Goal: Navigation & Orientation: Find specific page/section

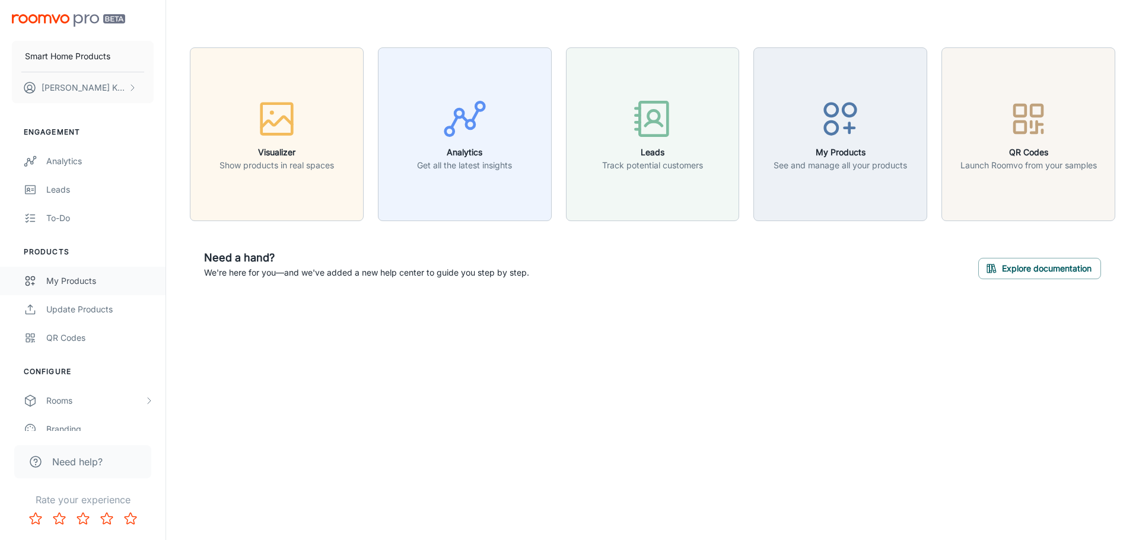
click at [103, 288] on link "My Products" at bounding box center [82, 281] width 165 height 28
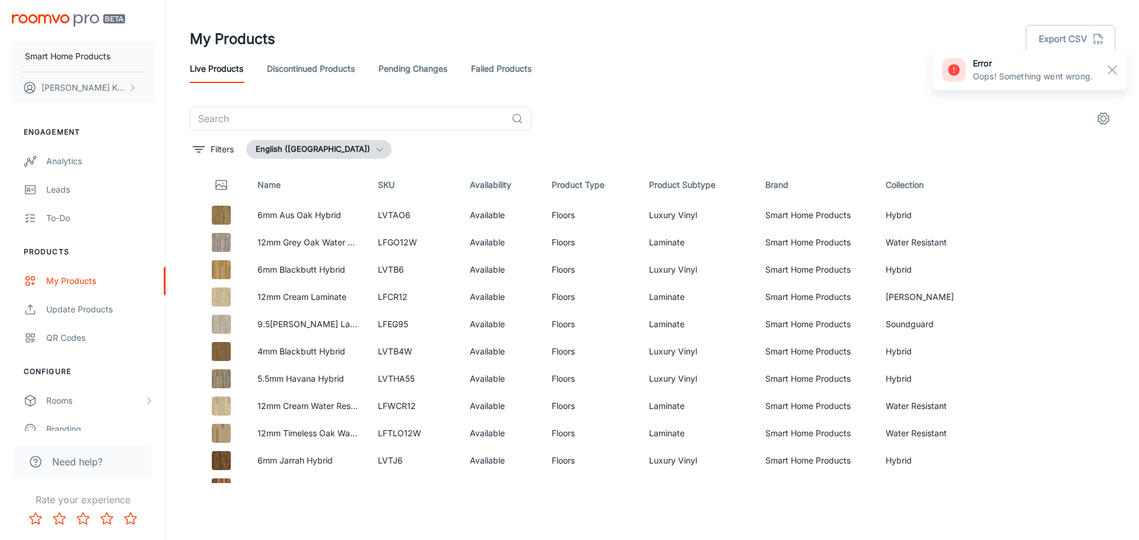
click at [410, 72] on link "Pending Changes" at bounding box center [412, 69] width 69 height 28
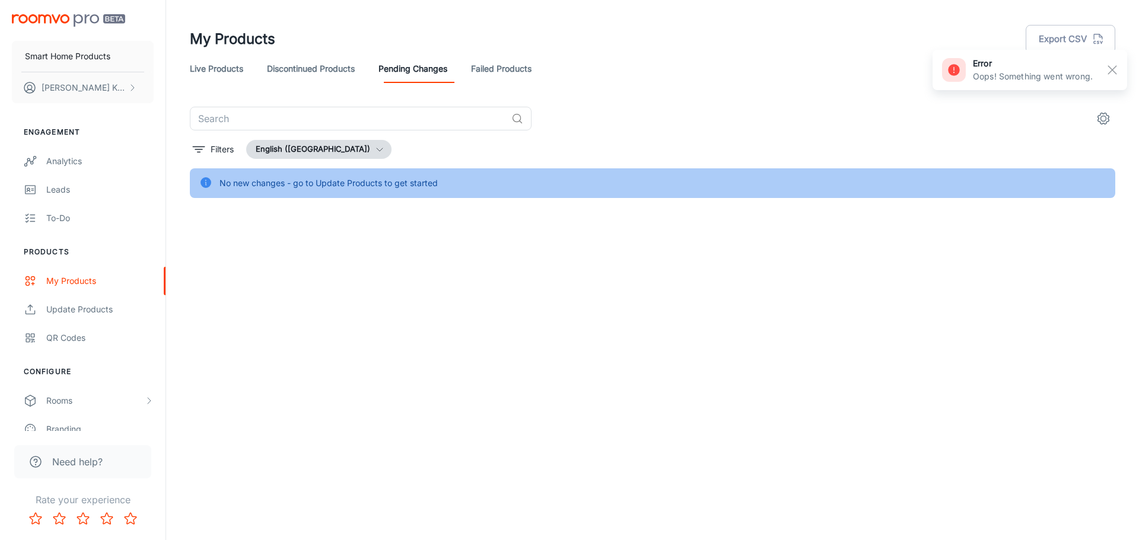
click at [331, 71] on link "Discontinued Products" at bounding box center [311, 69] width 88 height 28
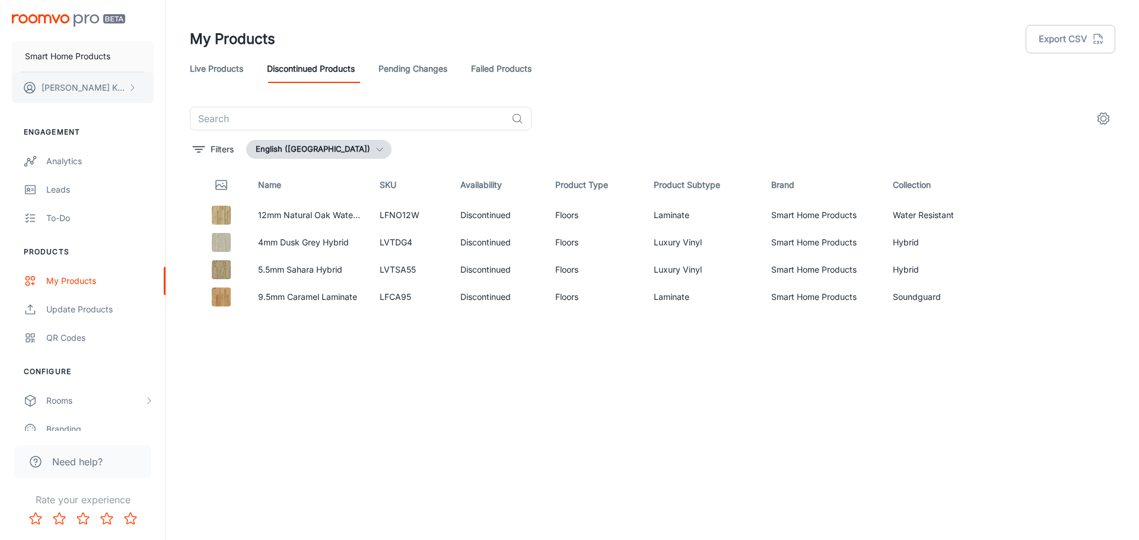
click at [122, 90] on button "[PERSON_NAME]" at bounding box center [83, 87] width 142 height 31
click at [173, 89] on li "User Profile" at bounding box center [185, 87] width 63 height 20
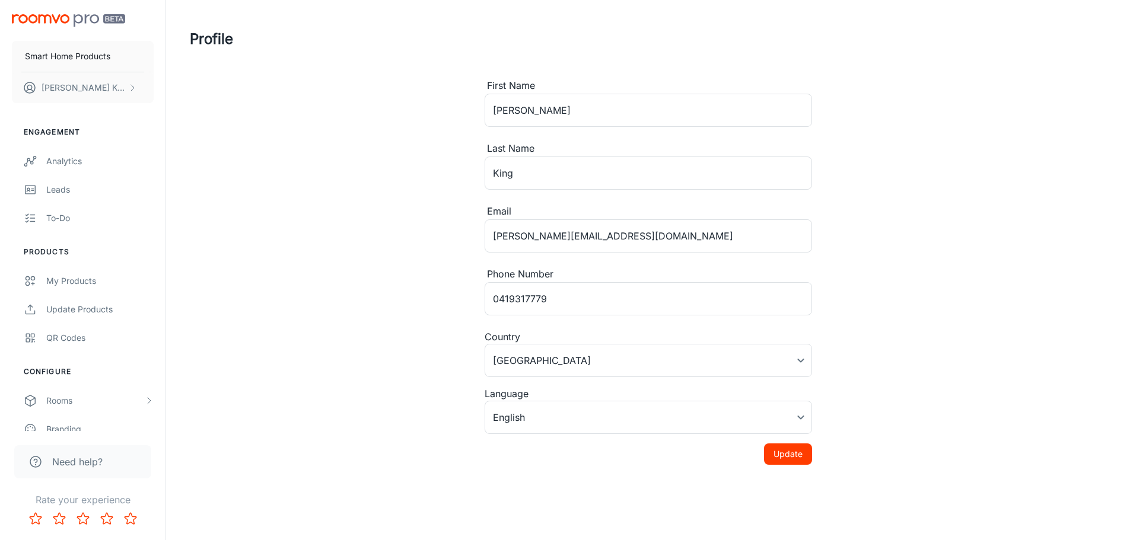
click at [75, 20] on img "scrollable content" at bounding box center [68, 20] width 113 height 12
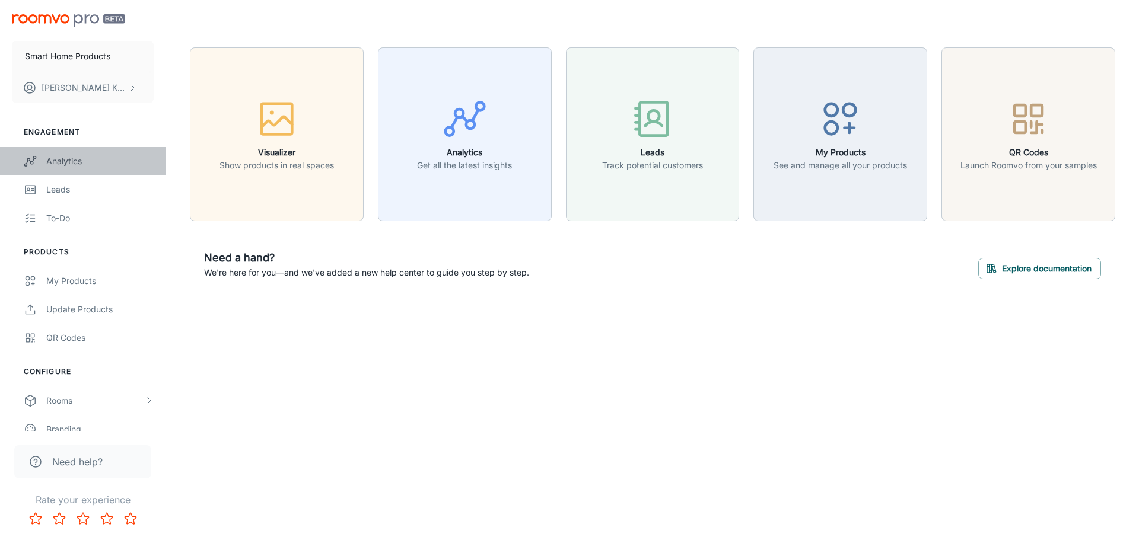
click at [97, 158] on div "Analytics" at bounding box center [99, 161] width 107 height 13
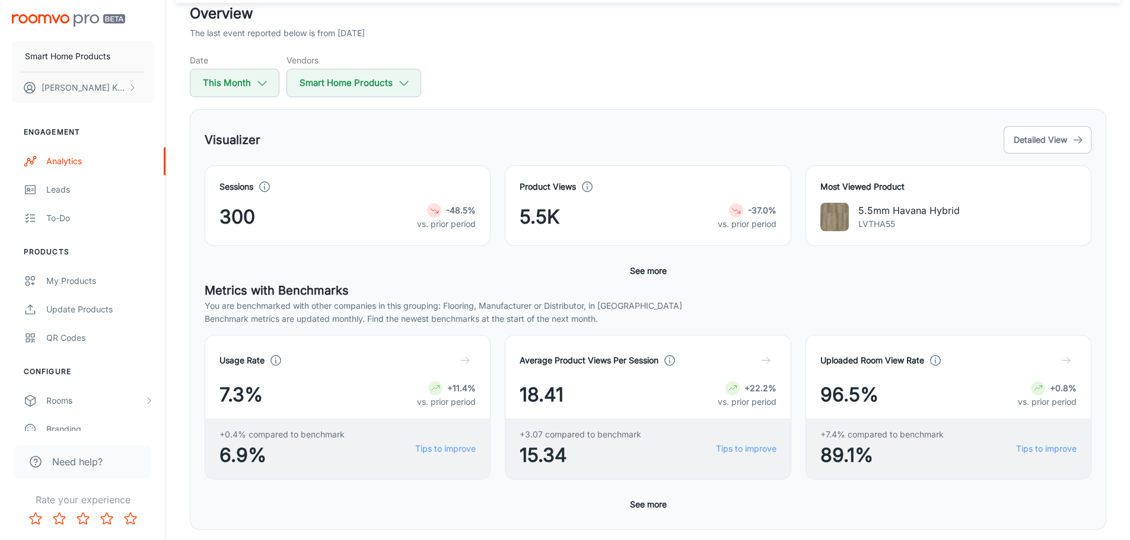
scroll to position [178, 0]
